Goal: Check status

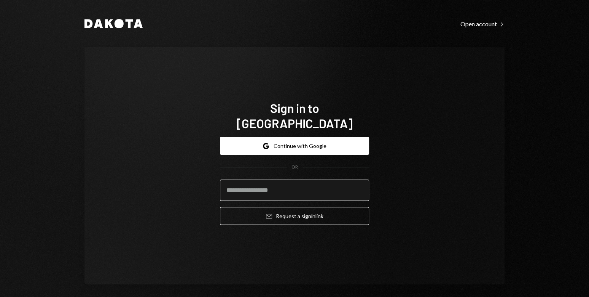
click at [306, 185] on input "email" at bounding box center [294, 189] width 149 height 21
type input "**********"
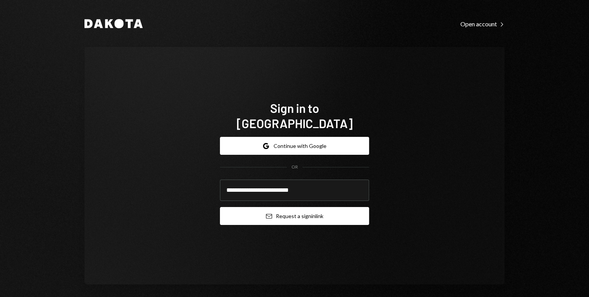
click at [315, 213] on button "Email Request a sign in link" at bounding box center [294, 216] width 149 height 18
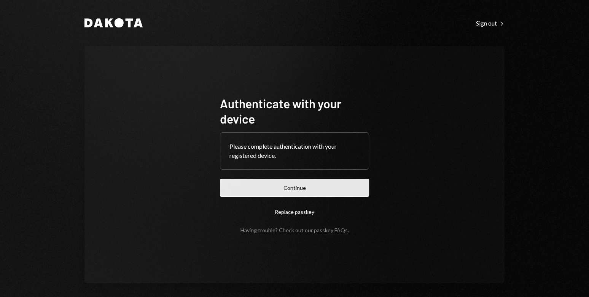
click at [292, 190] on button "Continue" at bounding box center [294, 188] width 149 height 18
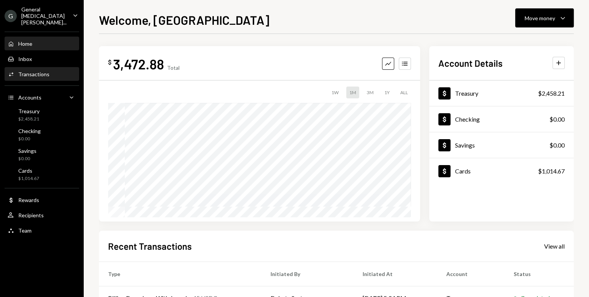
click at [49, 71] on div "Activities Transactions" at bounding box center [42, 74] width 69 height 7
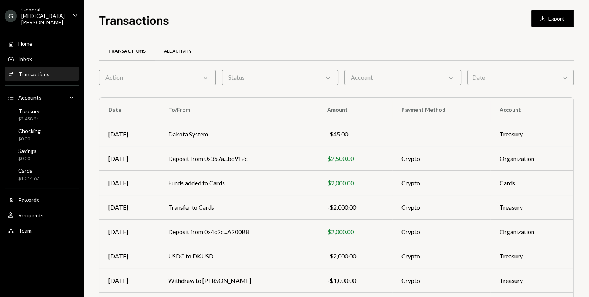
click at [168, 48] on div "All Activity" at bounding box center [178, 51] width 28 height 6
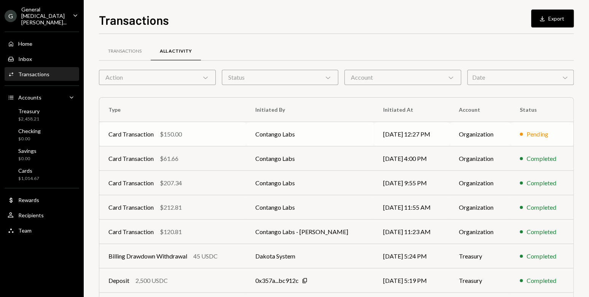
click at [229, 131] on div "Card Transaction $150.00" at bounding box center [172, 133] width 129 height 9
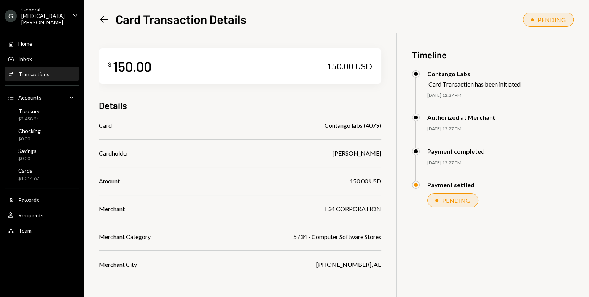
drag, startPoint x: 359, startPoint y: 162, endPoint x: 353, endPoint y: 164, distance: 7.0
click at [359, 162] on div "Card Contango labs (4079) Cardholder [PERSON_NAME] Amount 150.00 USD Merchant T…" at bounding box center [240, 195] width 282 height 148
click at [105, 19] on icon at bounding box center [105, 19] width 8 height 6
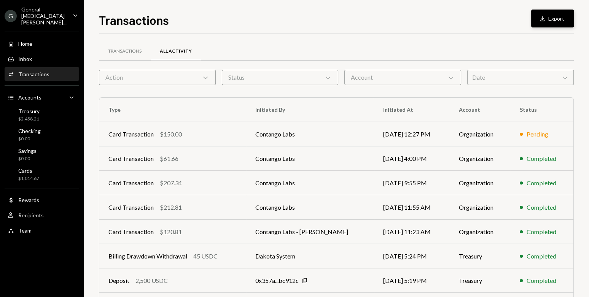
click at [544, 20] on icon "button" at bounding box center [542, 18] width 5 height 5
